Goal: Information Seeking & Learning: Learn about a topic

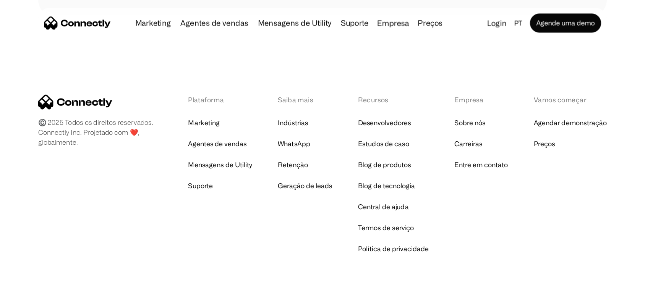
scroll to position [4415, 0]
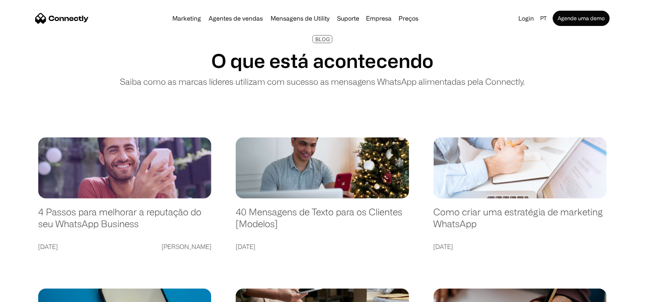
scroll to position [19, 0]
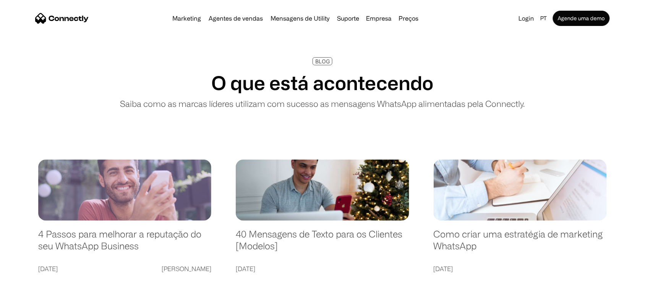
click at [142, 191] on link at bounding box center [124, 190] width 173 height 61
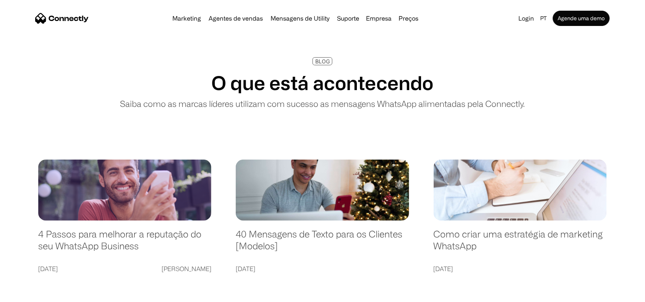
scroll to position [67, 0]
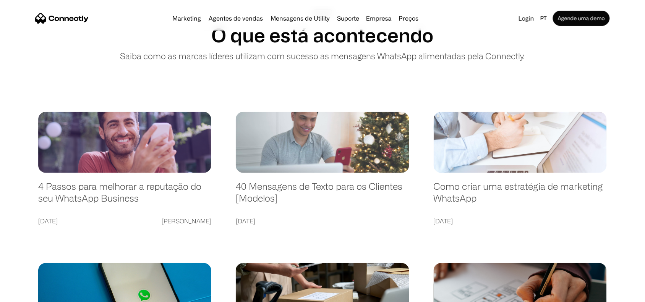
click at [274, 151] on link at bounding box center [322, 142] width 173 height 61
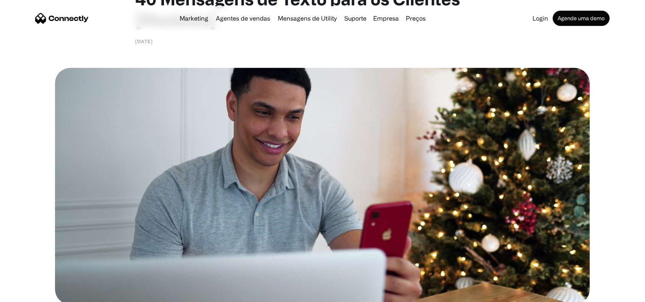
scroll to position [48, 0]
